Goal: Use online tool/utility: Utilize a website feature to perform a specific function

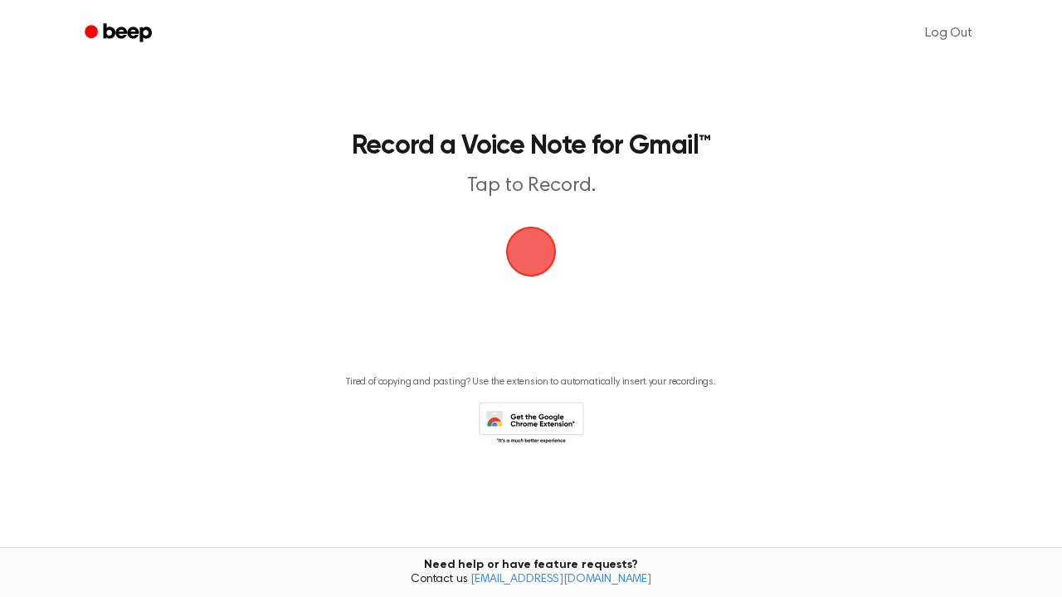
click at [541, 262] on span "button" at bounding box center [531, 251] width 46 height 46
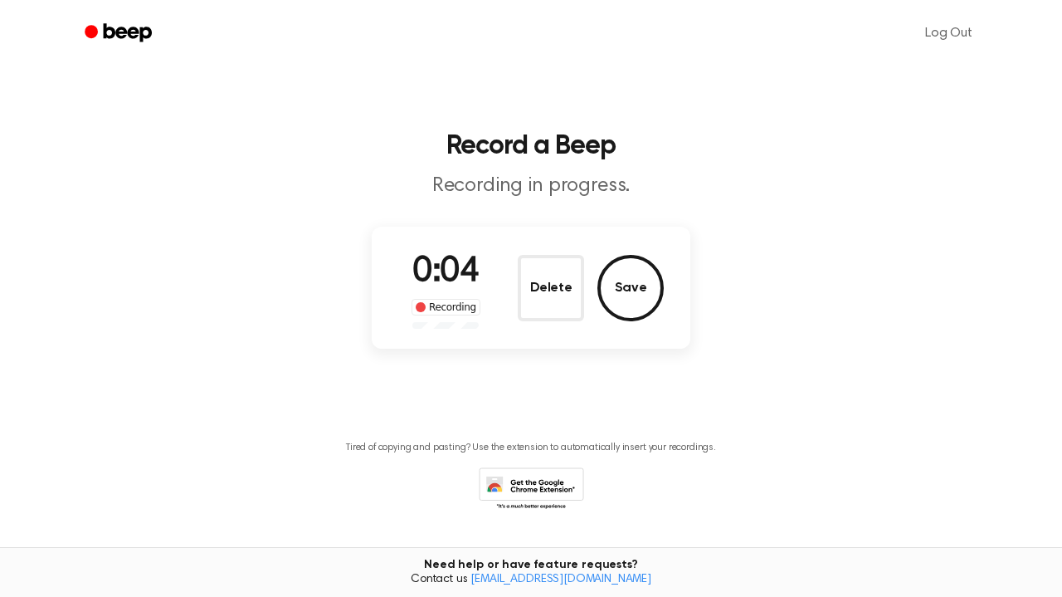
click at [609, 242] on div "0:04 Recording Delete Save" at bounding box center [531, 288] width 319 height 122
click at [613, 295] on button "Save" at bounding box center [631, 288] width 66 height 66
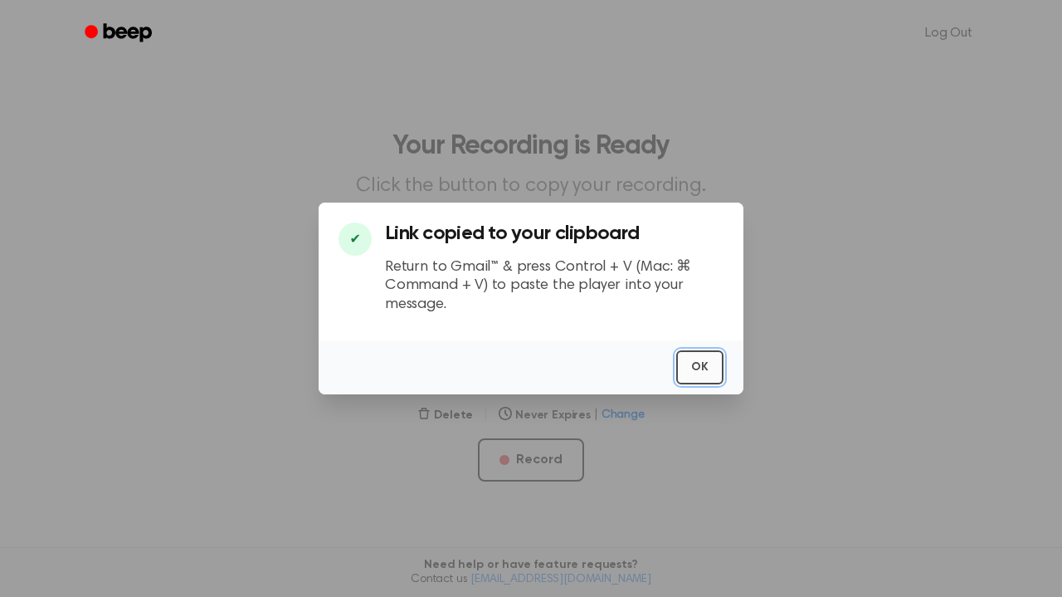
click at [686, 370] on button "OK" at bounding box center [699, 367] width 47 height 34
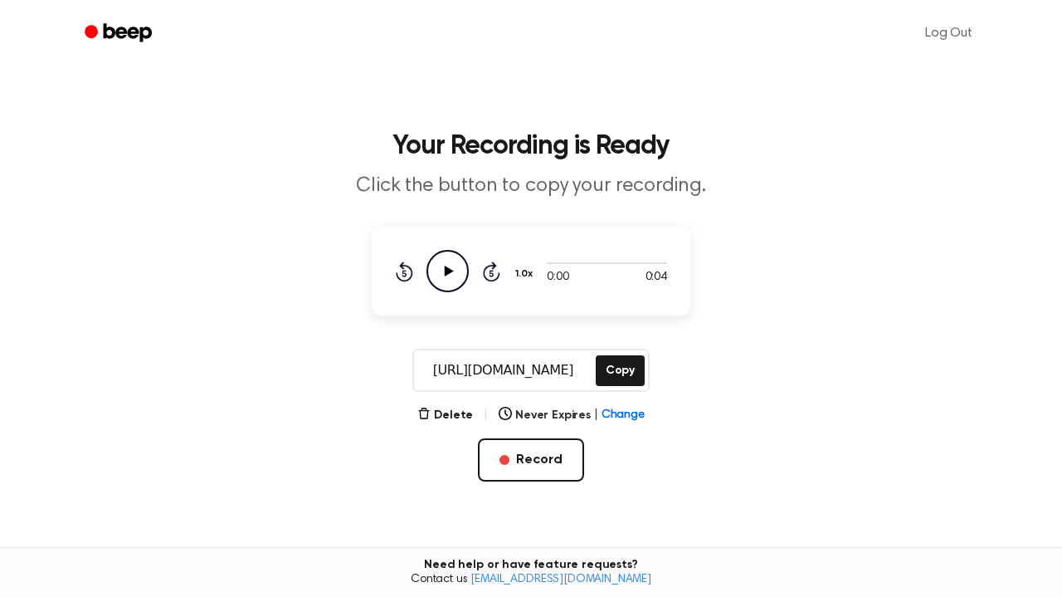
click at [447, 264] on icon "Play Audio" at bounding box center [448, 271] width 42 height 42
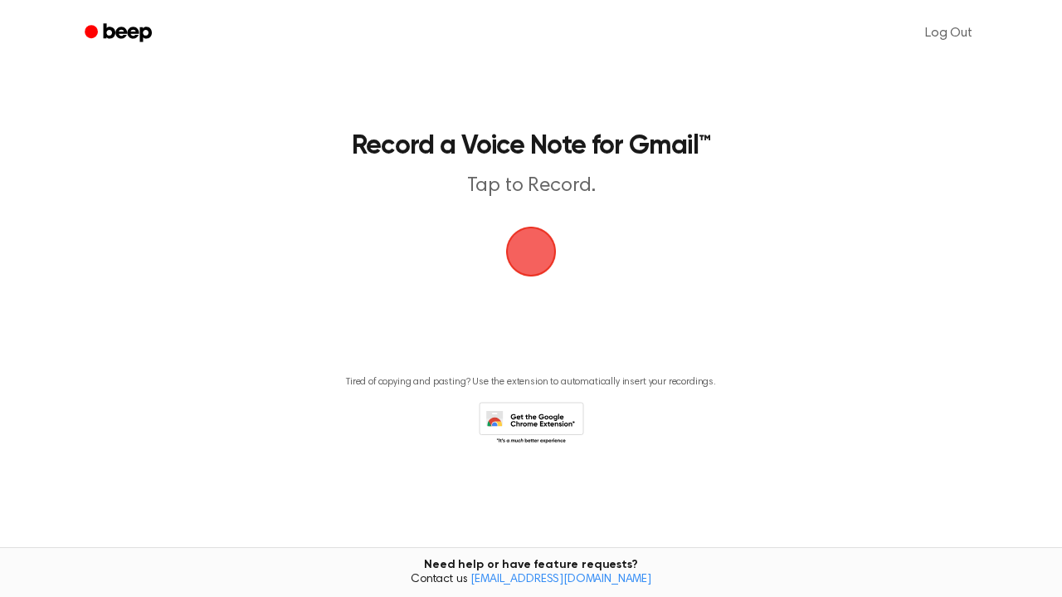
click at [526, 258] on span "button" at bounding box center [531, 252] width 60 height 60
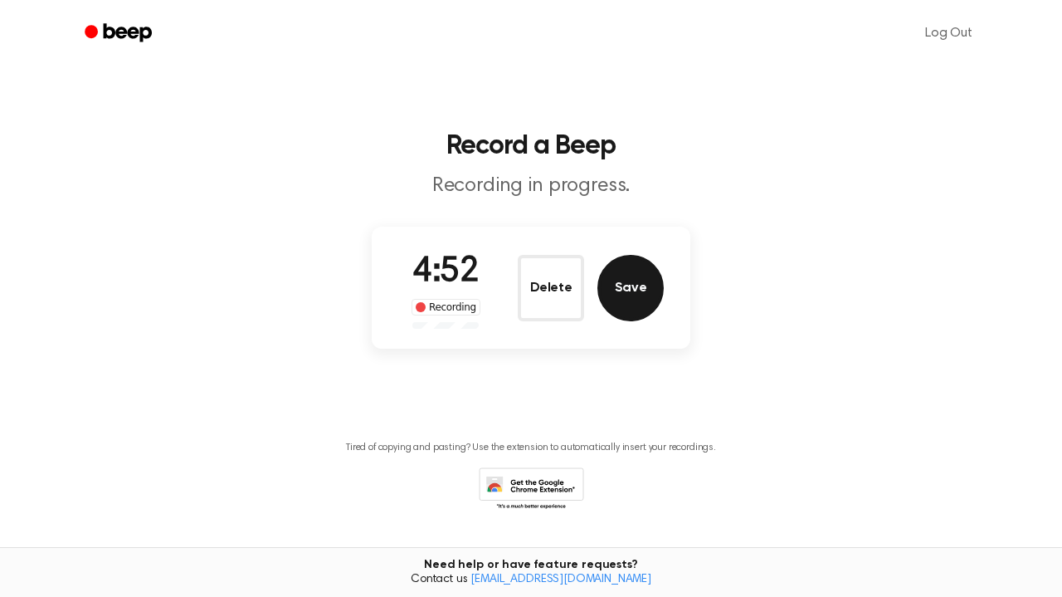
click at [638, 287] on button "Save" at bounding box center [631, 288] width 66 height 66
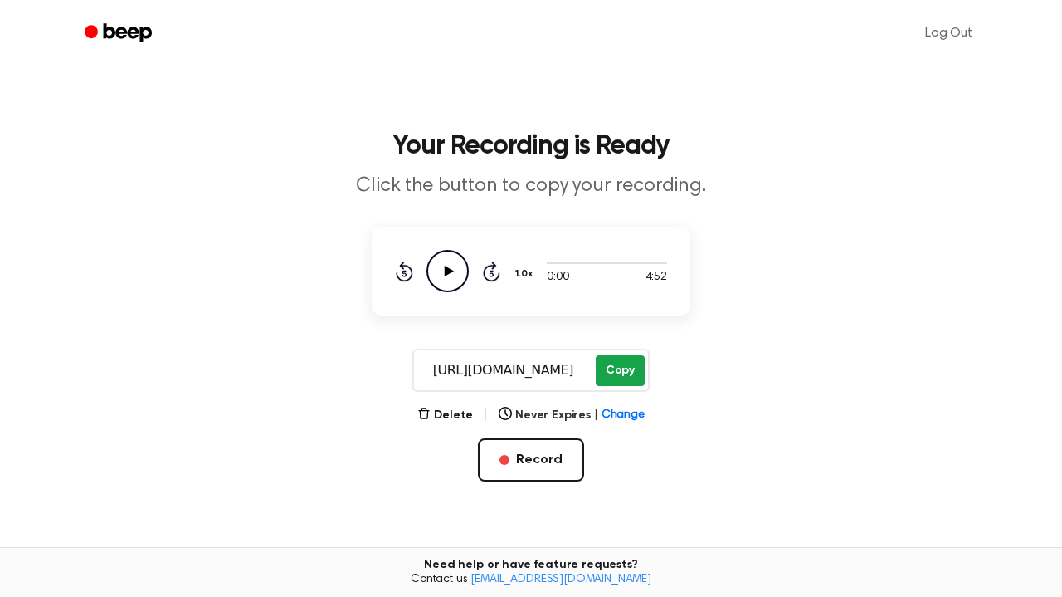
click at [627, 371] on button "Copy" at bounding box center [620, 370] width 49 height 31
